Goal: Task Accomplishment & Management: Manage account settings

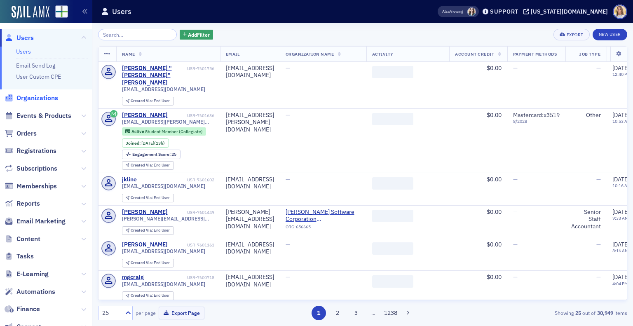
click at [40, 96] on span "Organizations" at bounding box center [37, 97] width 42 height 9
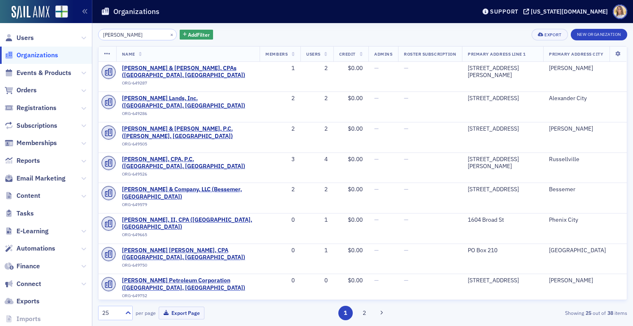
type input "russell"
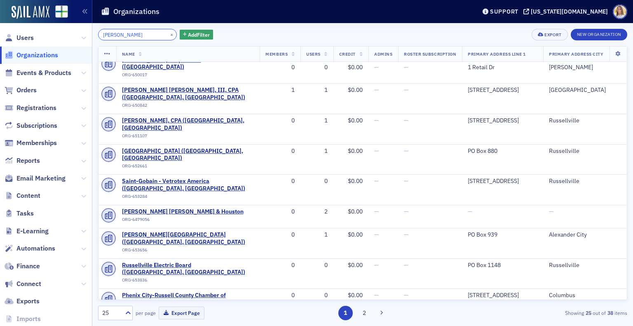
scroll to position [374, 0]
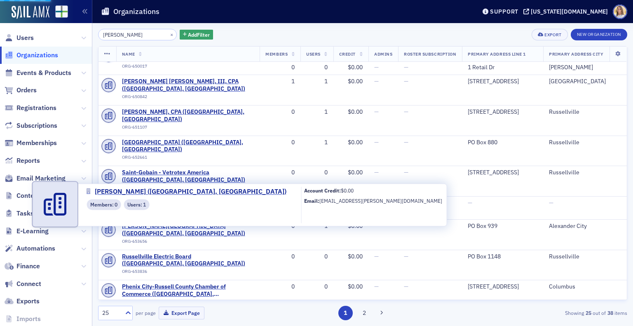
select select "US"
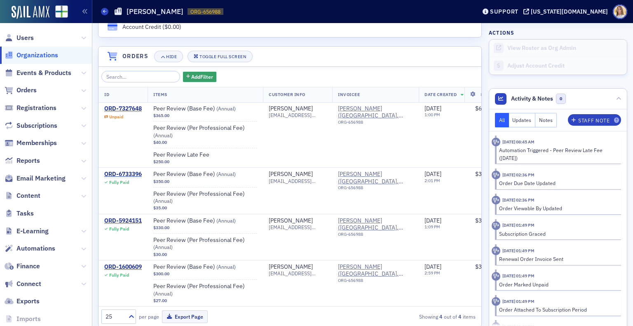
scroll to position [556, 0]
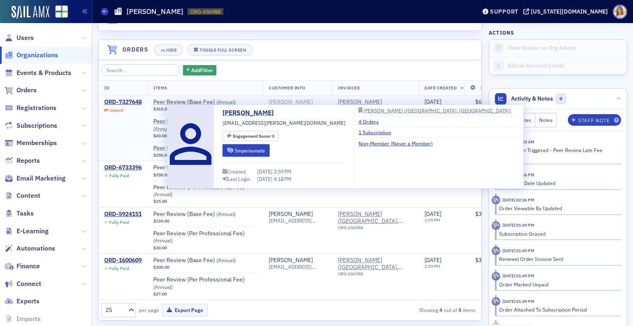
click at [298, 98] on div "[PERSON_NAME]" at bounding box center [291, 101] width 44 height 7
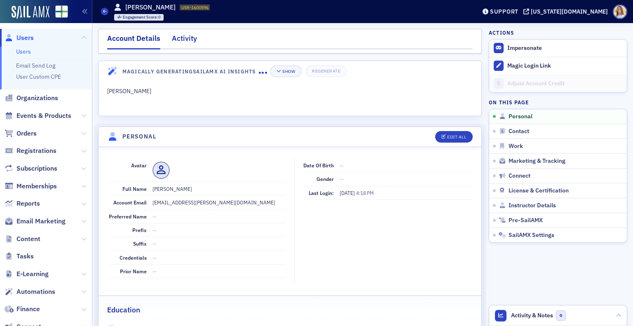
click at [182, 41] on div "Activity" at bounding box center [184, 40] width 25 height 15
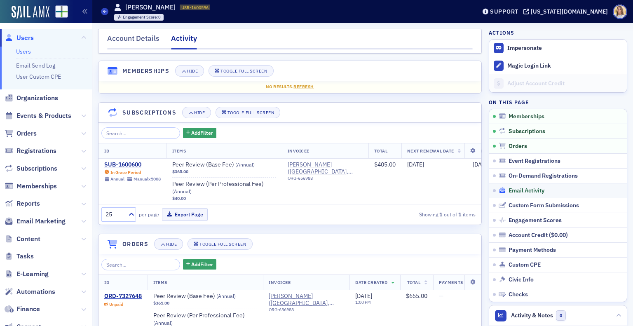
click at [534, 187] on span "Email Activity" at bounding box center [526, 190] width 36 height 7
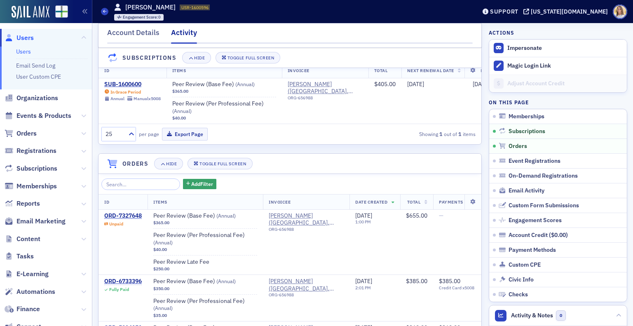
scroll to position [82, 0]
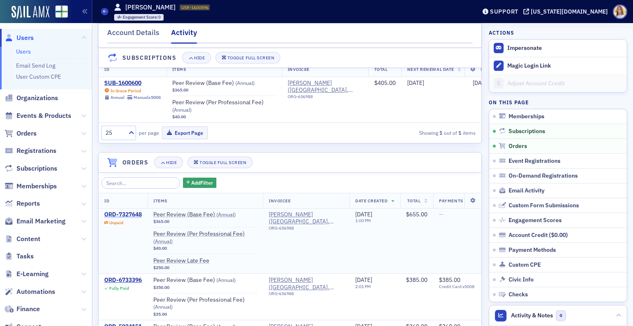
click at [134, 218] on div "ORD-7327648" at bounding box center [122, 214] width 37 height 7
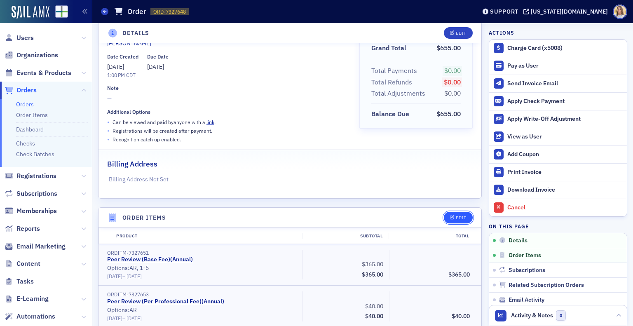
click at [460, 219] on div "Edit" at bounding box center [461, 217] width 10 height 5
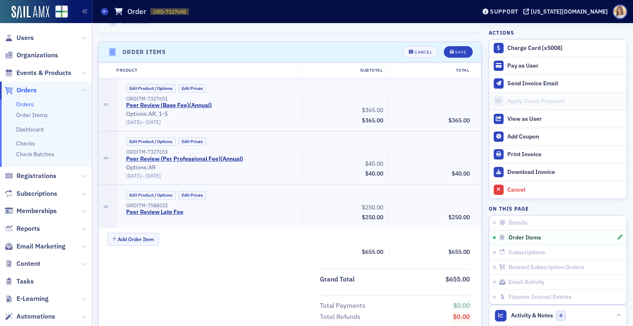
scroll to position [261, 0]
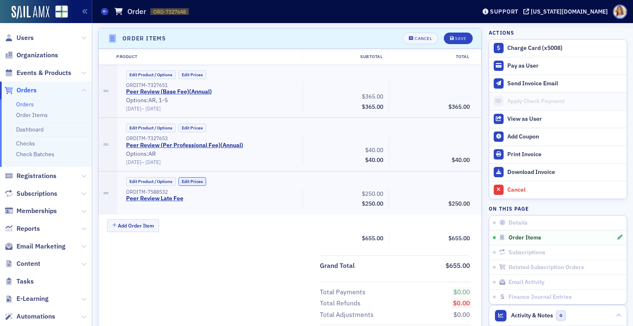
click at [198, 182] on button "Edit Prices" at bounding box center [192, 181] width 28 height 9
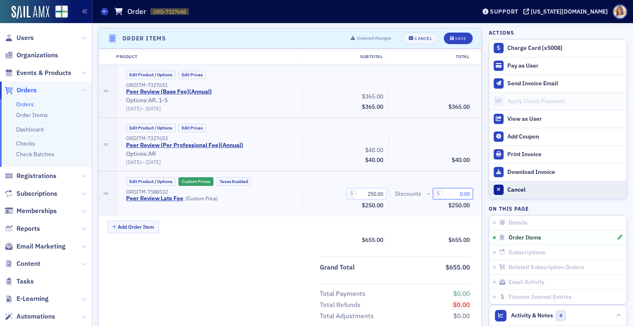
drag, startPoint x: 444, startPoint y: 191, endPoint x: 498, endPoint y: 182, distance: 55.0
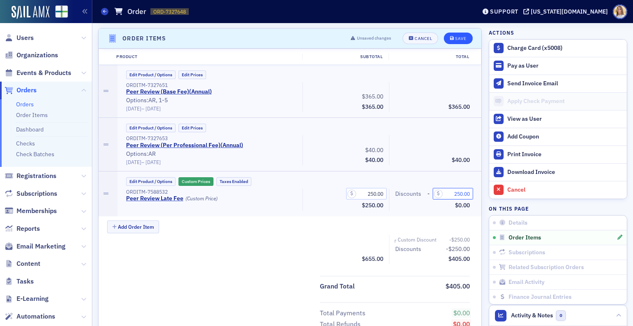
type input "250.00"
click at [457, 36] on div "Save" at bounding box center [460, 38] width 11 height 5
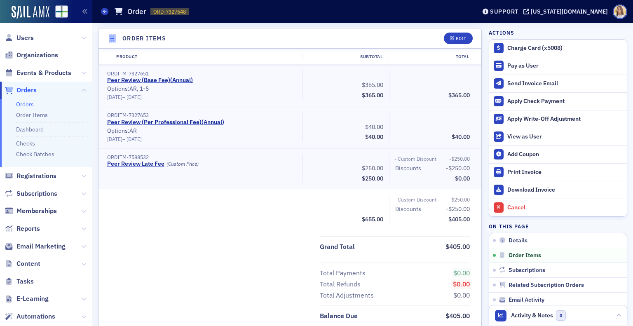
scroll to position [0, 0]
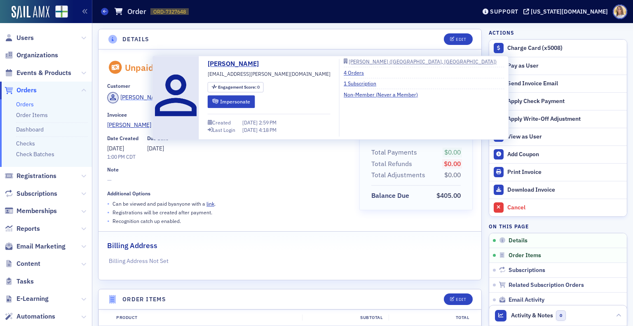
click at [141, 96] on div "[PERSON_NAME]" at bounding box center [142, 97] width 44 height 9
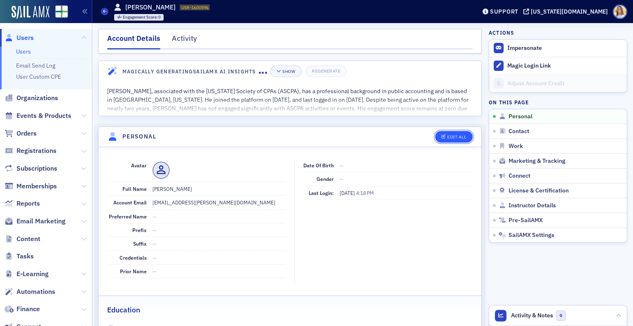
click at [456, 133] on button "Edit All" at bounding box center [453, 137] width 37 height 12
select select "US"
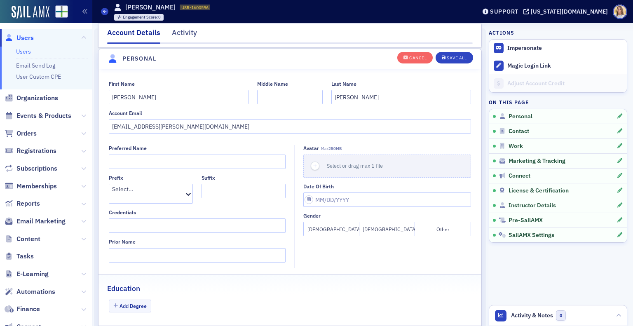
scroll to position [96, 0]
drag, startPoint x: 251, startPoint y: 124, endPoint x: 94, endPoint y: 125, distance: 156.9
paste input "grussell@grussellcpa"
type input "[EMAIL_ADDRESS][DOMAIN_NAME]"
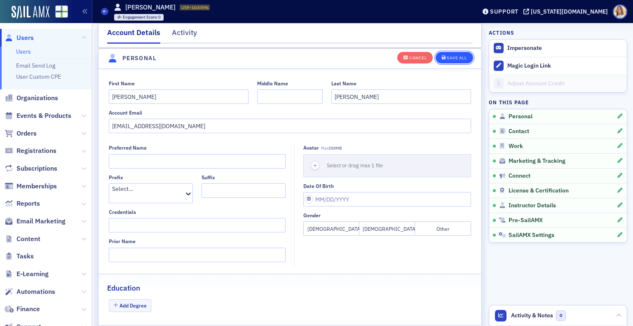
click at [461, 55] on button "Save All" at bounding box center [453, 57] width 37 height 12
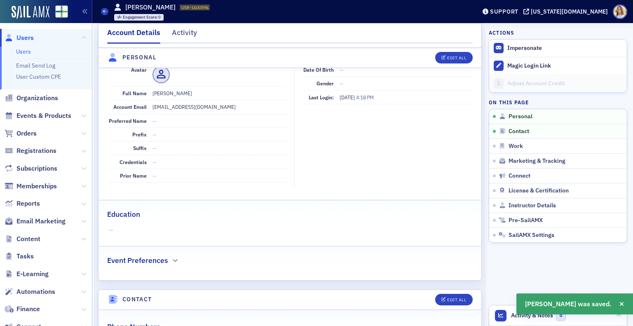
click at [193, 29] on div "Activity" at bounding box center [184, 34] width 25 height 15
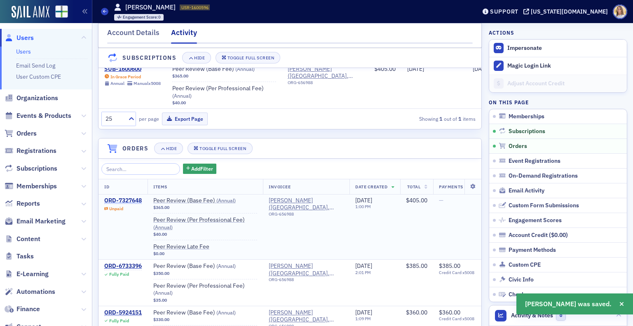
click at [128, 202] on div "ORD-7327648" at bounding box center [122, 200] width 37 height 7
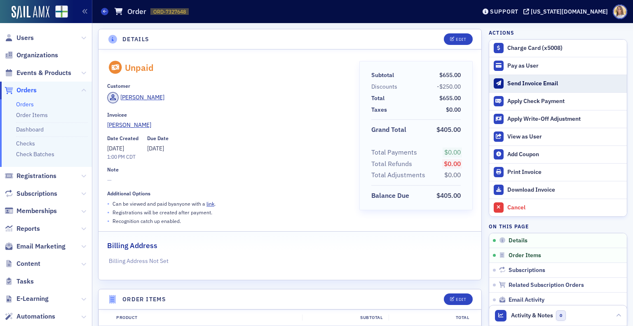
click at [540, 82] on div "Send Invoice Email" at bounding box center [564, 83] width 115 height 7
